Goal: Navigation & Orientation: Find specific page/section

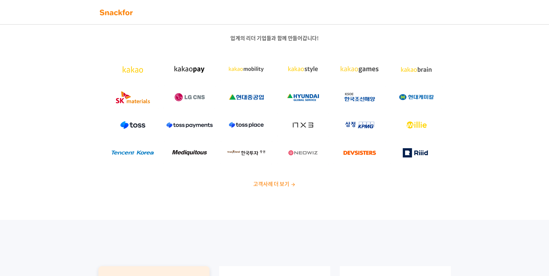
click at [122, 10] on img at bounding box center [116, 12] width 36 height 9
click at [284, 187] on span "고객사례 더 보기" at bounding box center [271, 184] width 36 height 8
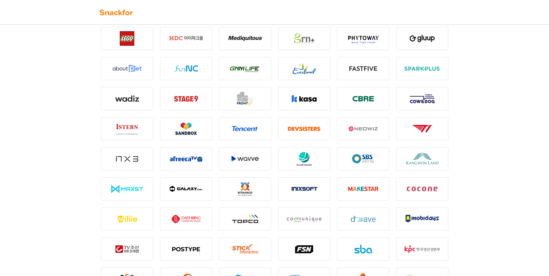
scroll to position [511, 0]
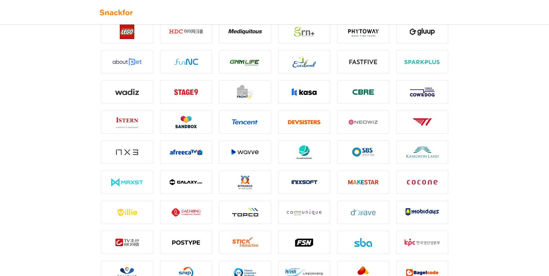
click at [417, 123] on img at bounding box center [422, 122] width 52 height 23
click at [421, 123] on img at bounding box center [422, 122] width 52 height 23
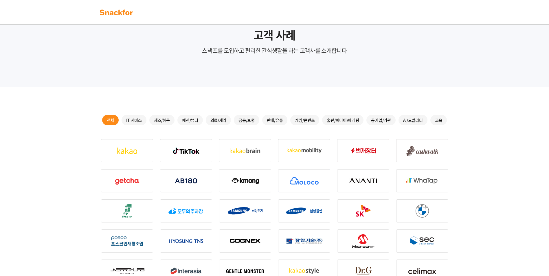
scroll to position [0, 0]
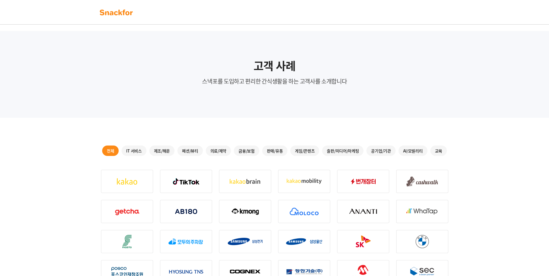
click at [120, 10] on img at bounding box center [116, 12] width 36 height 9
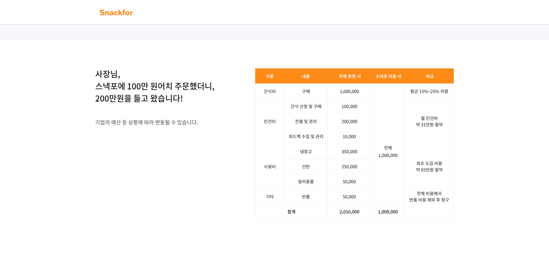
scroll to position [724, 0]
